Goal: Task Accomplishment & Management: Manage account settings

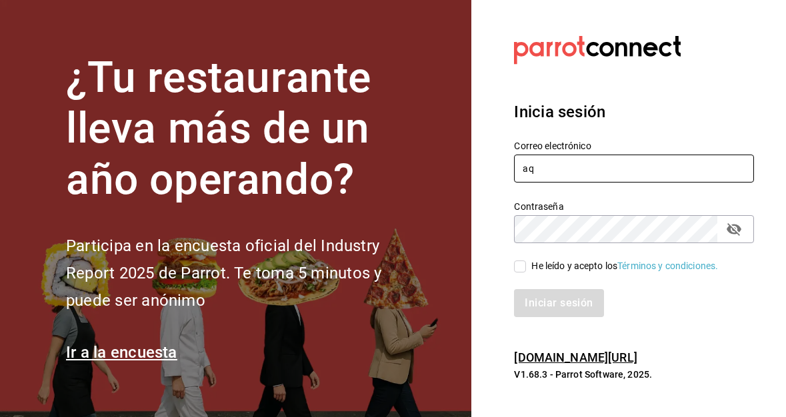
type input "a"
type input "[EMAIL_ADDRESS][DOMAIN_NAME]"
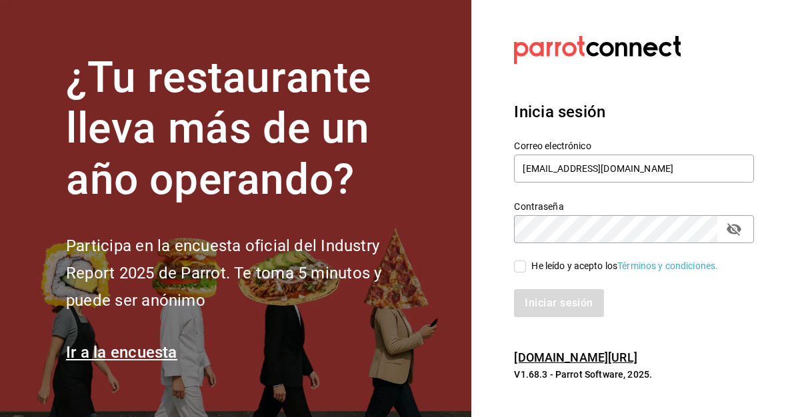
click at [737, 229] on icon "passwordField" at bounding box center [734, 229] width 16 height 16
click at [525, 263] on input "He leído y acepto los Términos y condiciones." at bounding box center [520, 267] width 12 height 12
checkbox input "true"
click at [552, 299] on button "Iniciar sesión" at bounding box center [558, 303] width 89 height 28
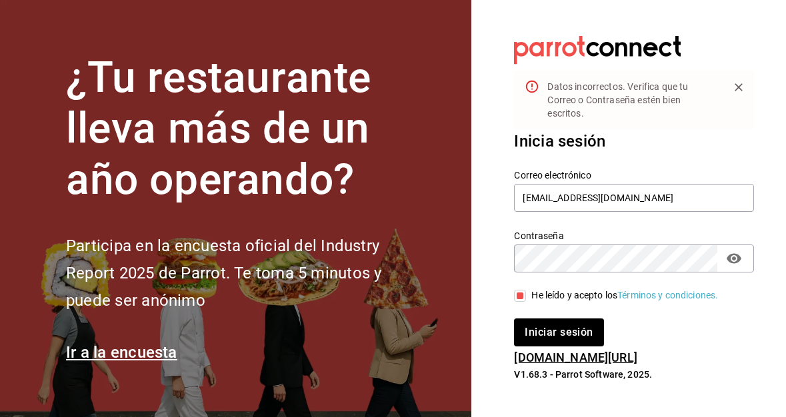
click at [559, 333] on button "Iniciar sesión" at bounding box center [558, 333] width 89 height 28
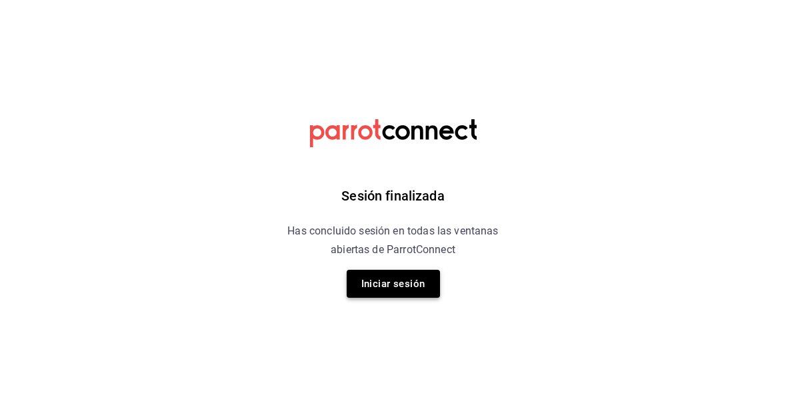
click at [401, 285] on button "Iniciar sesión" at bounding box center [393, 284] width 93 height 28
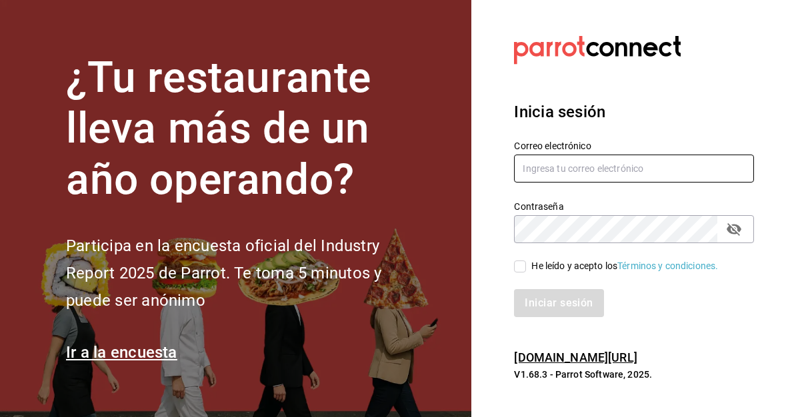
type input "[EMAIL_ADDRESS][DOMAIN_NAME]"
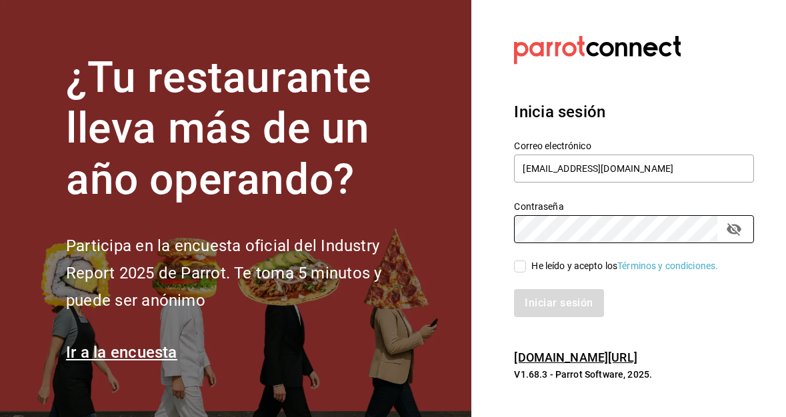
click at [520, 267] on input "He leído y acepto los Términos y condiciones." at bounding box center [520, 267] width 12 height 12
checkbox input "true"
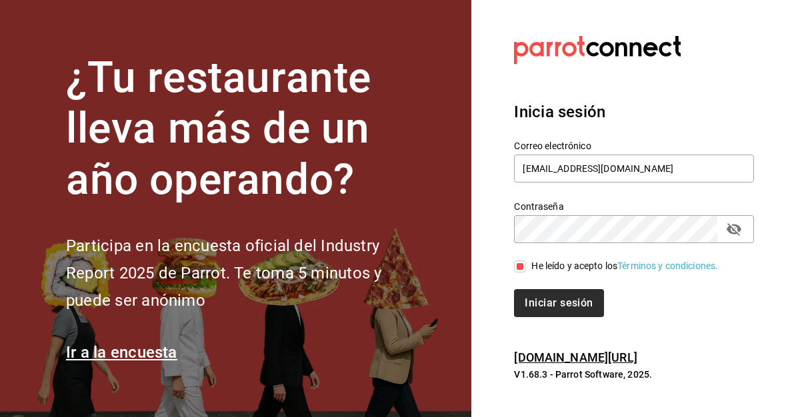
click at [535, 305] on button "Iniciar sesión" at bounding box center [558, 303] width 89 height 28
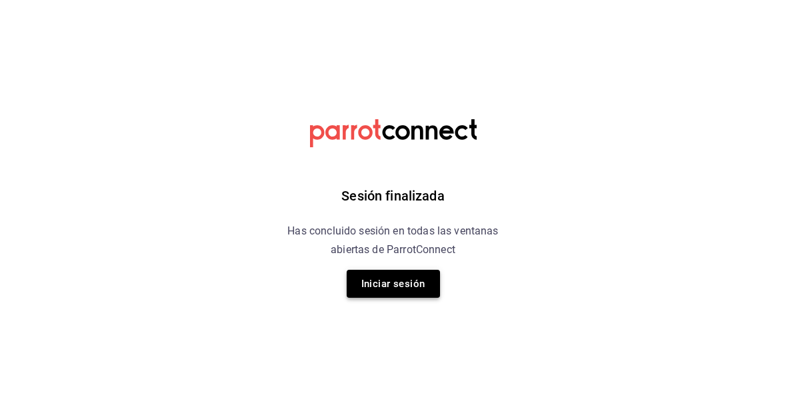
click at [411, 289] on button "Iniciar sesión" at bounding box center [393, 284] width 93 height 28
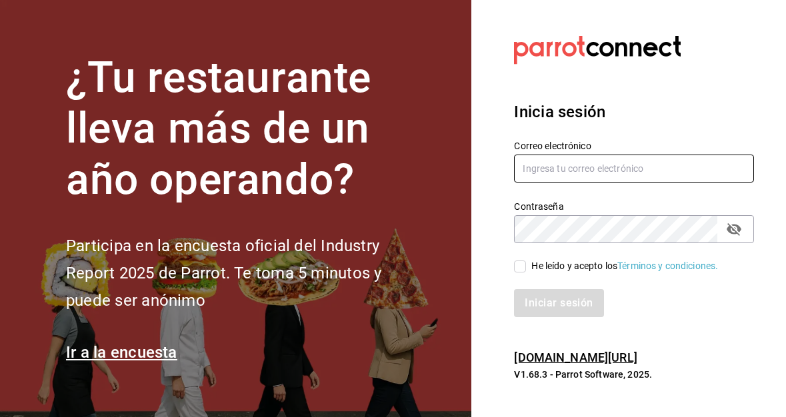
type input "[EMAIL_ADDRESS][DOMAIN_NAME]"
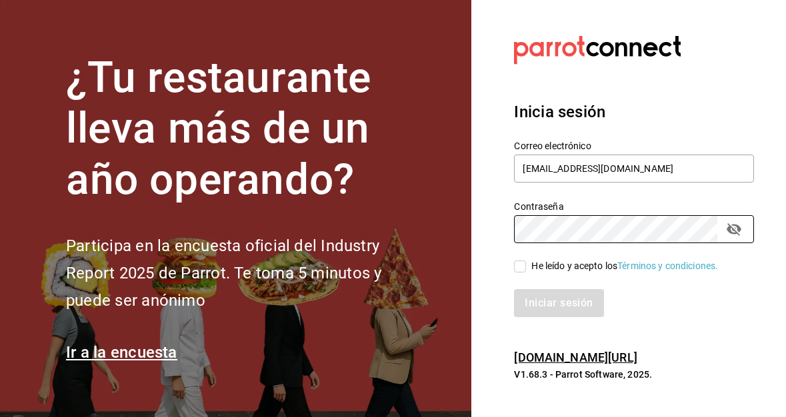
click at [526, 270] on input "He leído y acepto los Términos y condiciones." at bounding box center [520, 267] width 12 height 12
checkbox input "true"
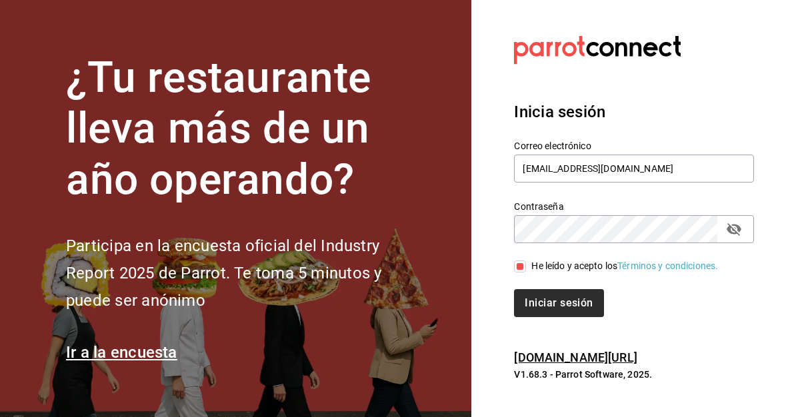
click at [563, 311] on button "Iniciar sesión" at bounding box center [558, 303] width 89 height 28
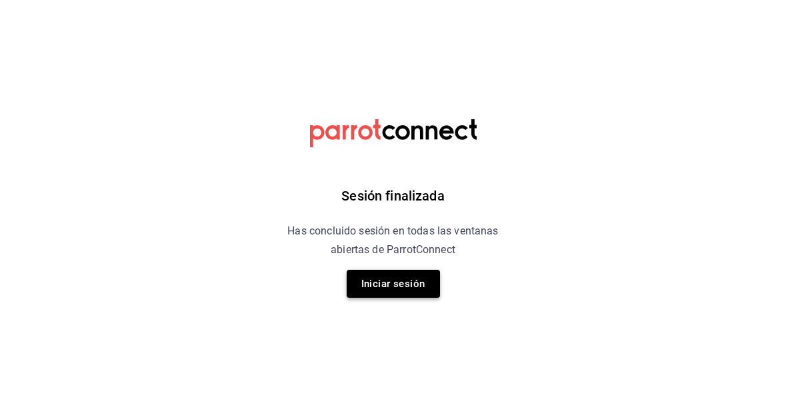
click at [400, 292] on button "Iniciar sesión" at bounding box center [393, 284] width 93 height 28
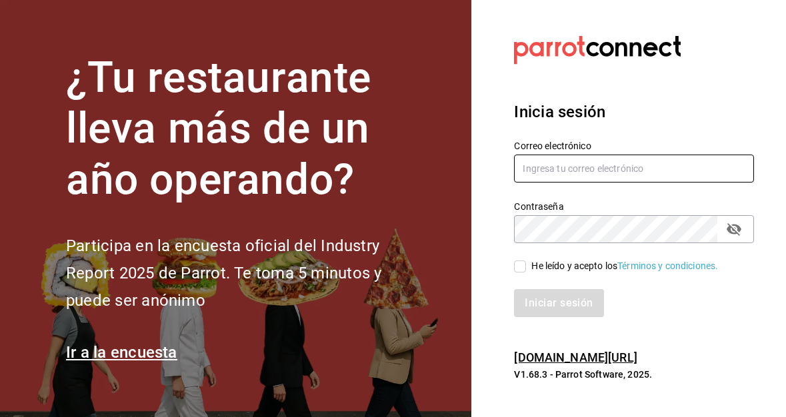
type input "[EMAIL_ADDRESS][DOMAIN_NAME]"
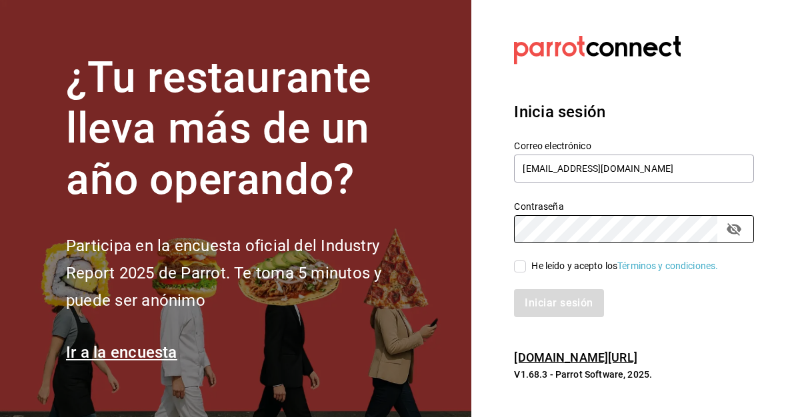
click at [522, 264] on input "He leído y acepto los Términos y condiciones." at bounding box center [520, 267] width 12 height 12
checkbox input "true"
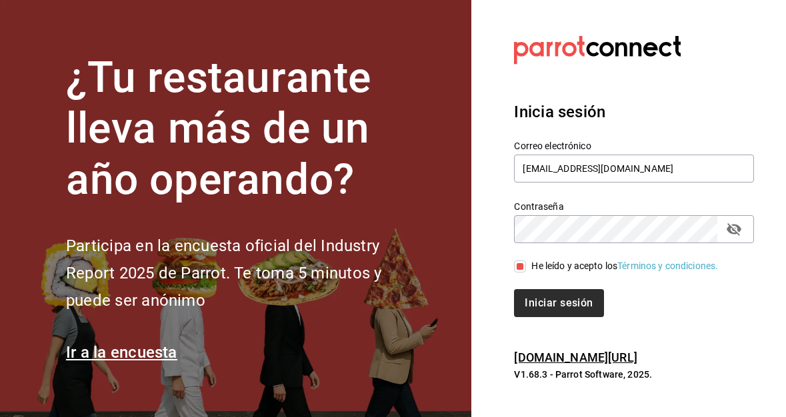
click at [550, 301] on button "Iniciar sesión" at bounding box center [558, 303] width 89 height 28
